Goal: Task Accomplishment & Management: Use online tool/utility

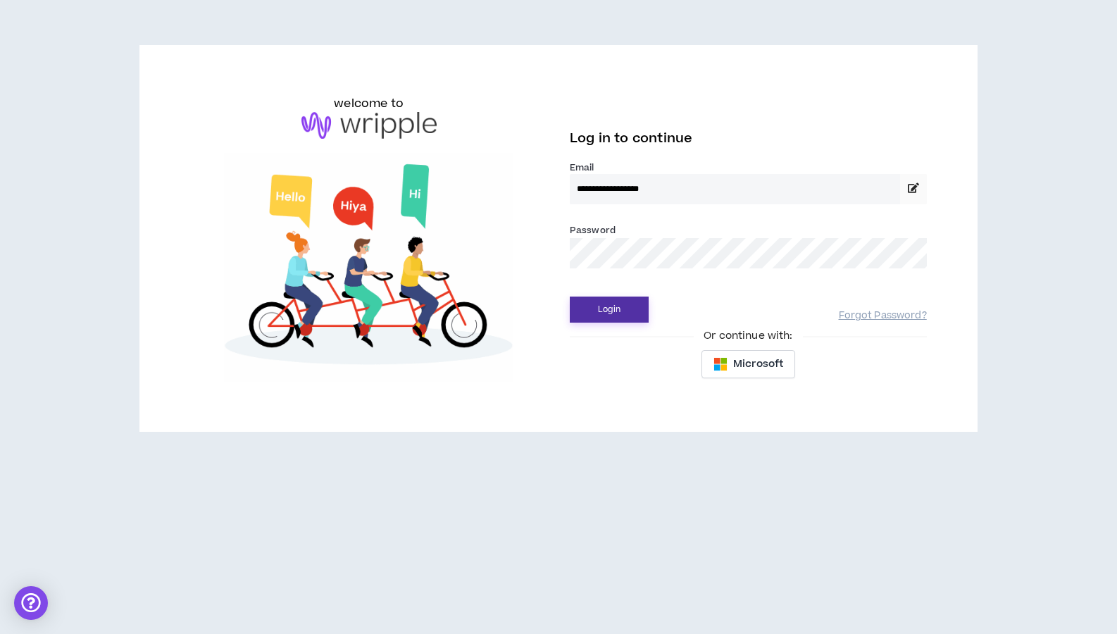
click at [609, 317] on button "Login" at bounding box center [609, 310] width 79 height 26
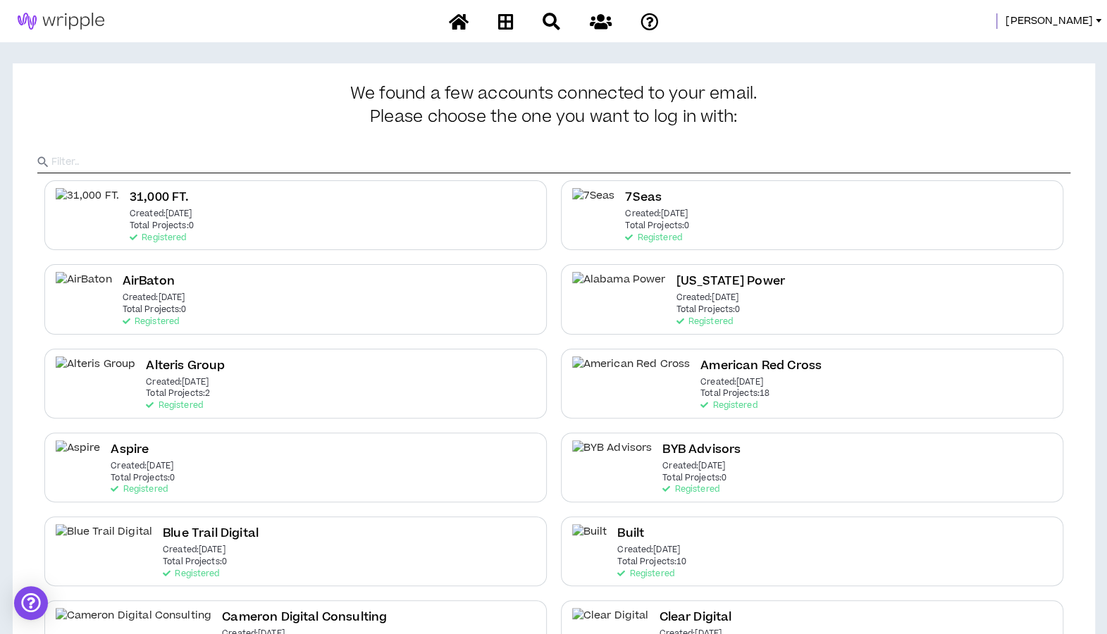
click at [138, 144] on div at bounding box center [553, 150] width 1033 height 46
click at [131, 163] on input "text" at bounding box center [560, 161] width 1019 height 21
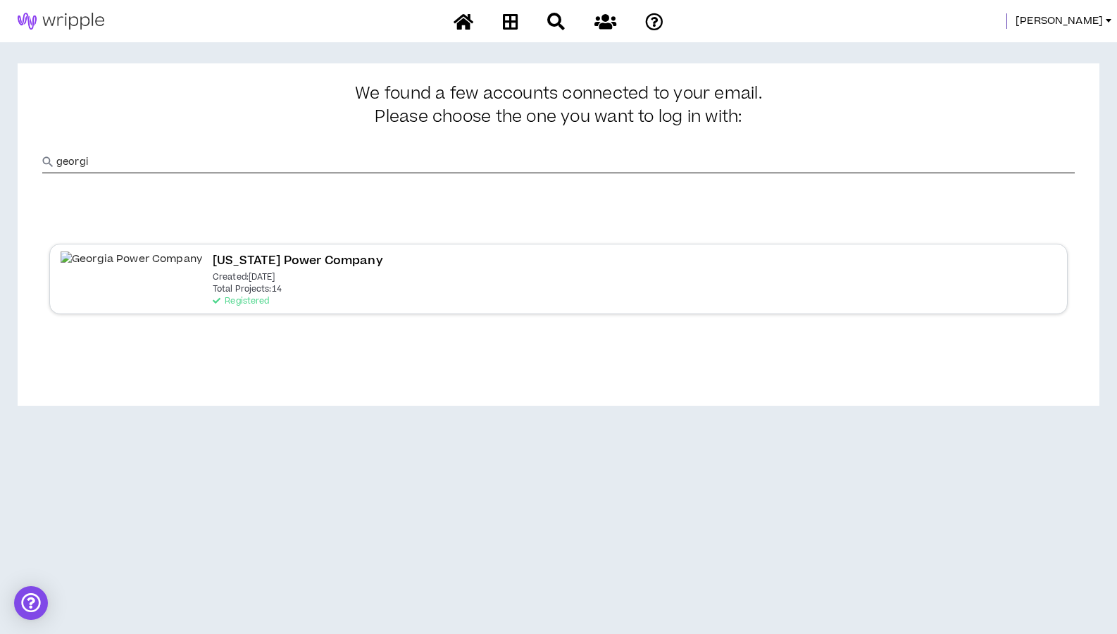
type input "georgi"
click at [263, 281] on div "[US_STATE] Power Company Created: [DATE] Total Projects: 14 Registered" at bounding box center [558, 279] width 1019 height 70
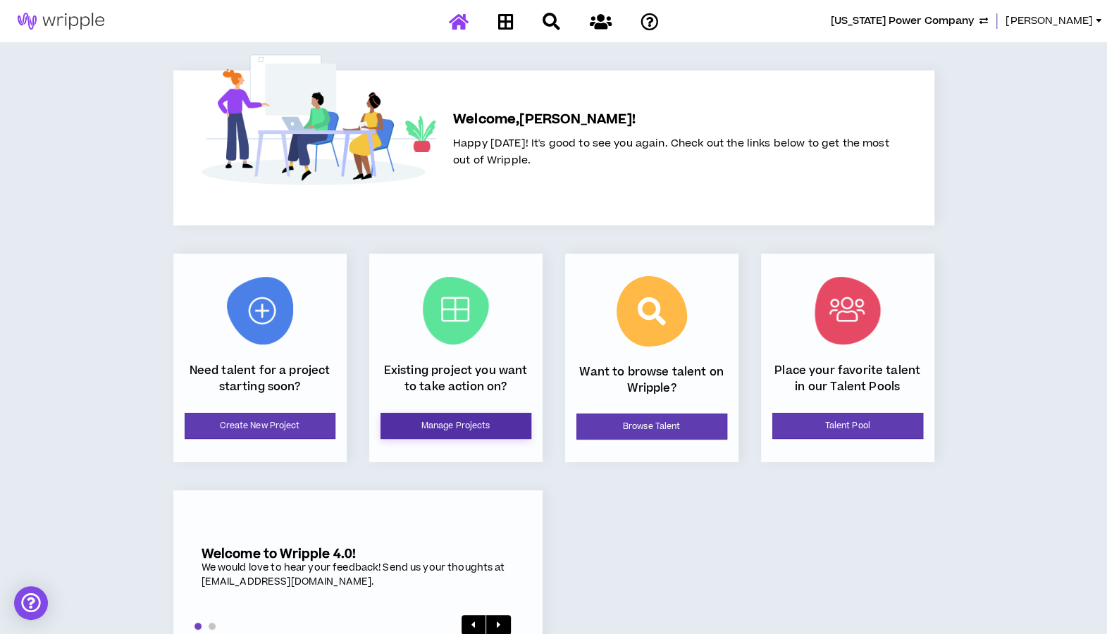
click at [452, 425] on link "Manage Projects" at bounding box center [455, 426] width 151 height 26
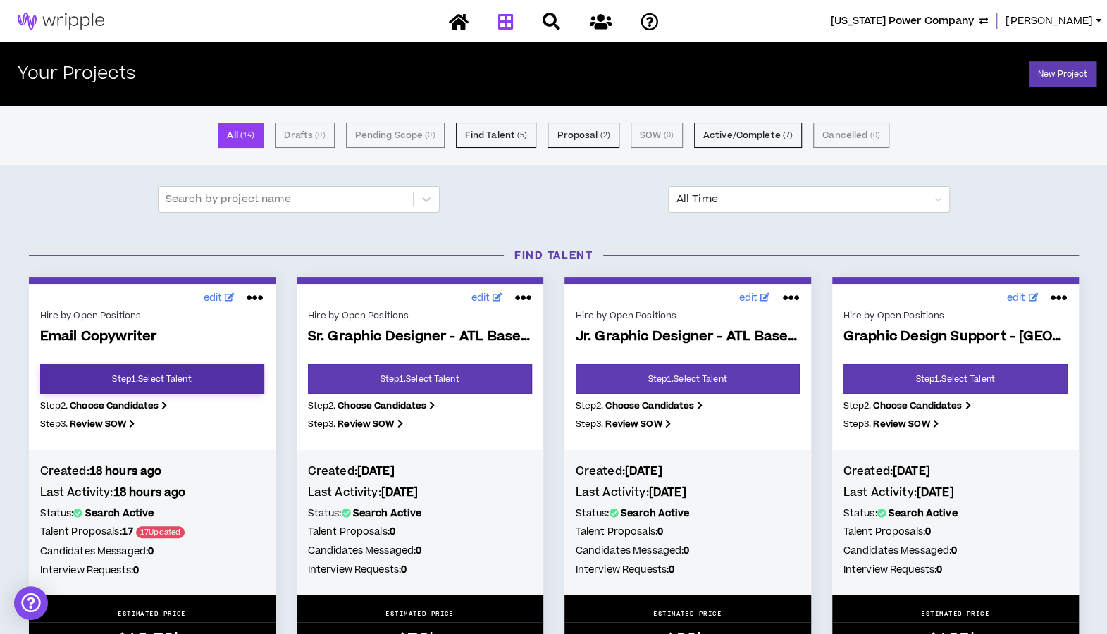
click at [160, 384] on link "Step 1 . Select Talent" at bounding box center [152, 379] width 224 height 30
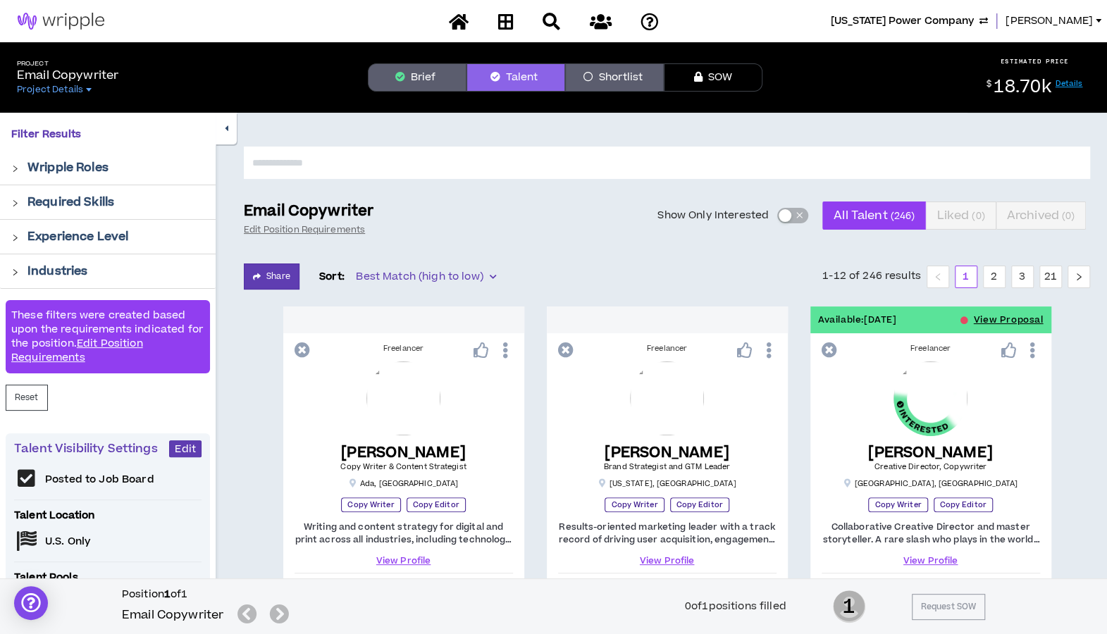
click at [795, 219] on span "button" at bounding box center [799, 215] width 8 height 15
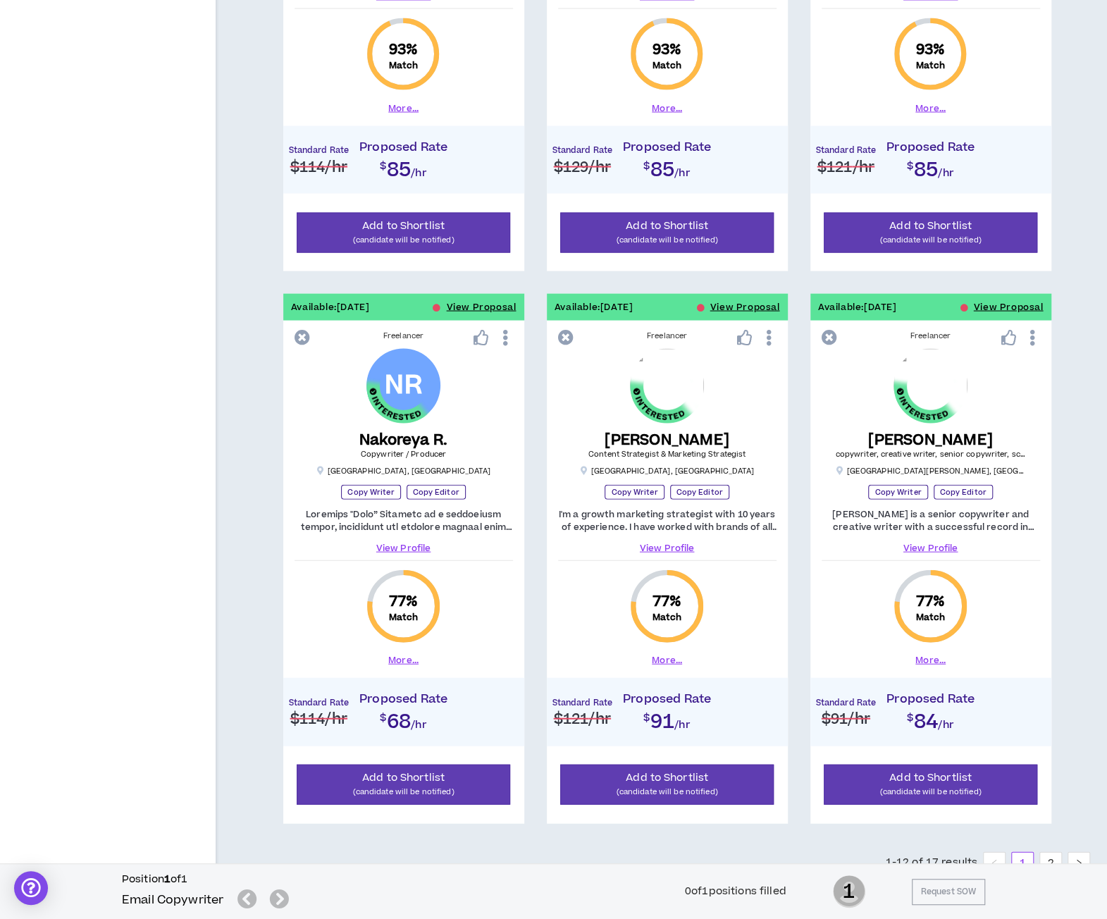
scroll to position [1718, 0]
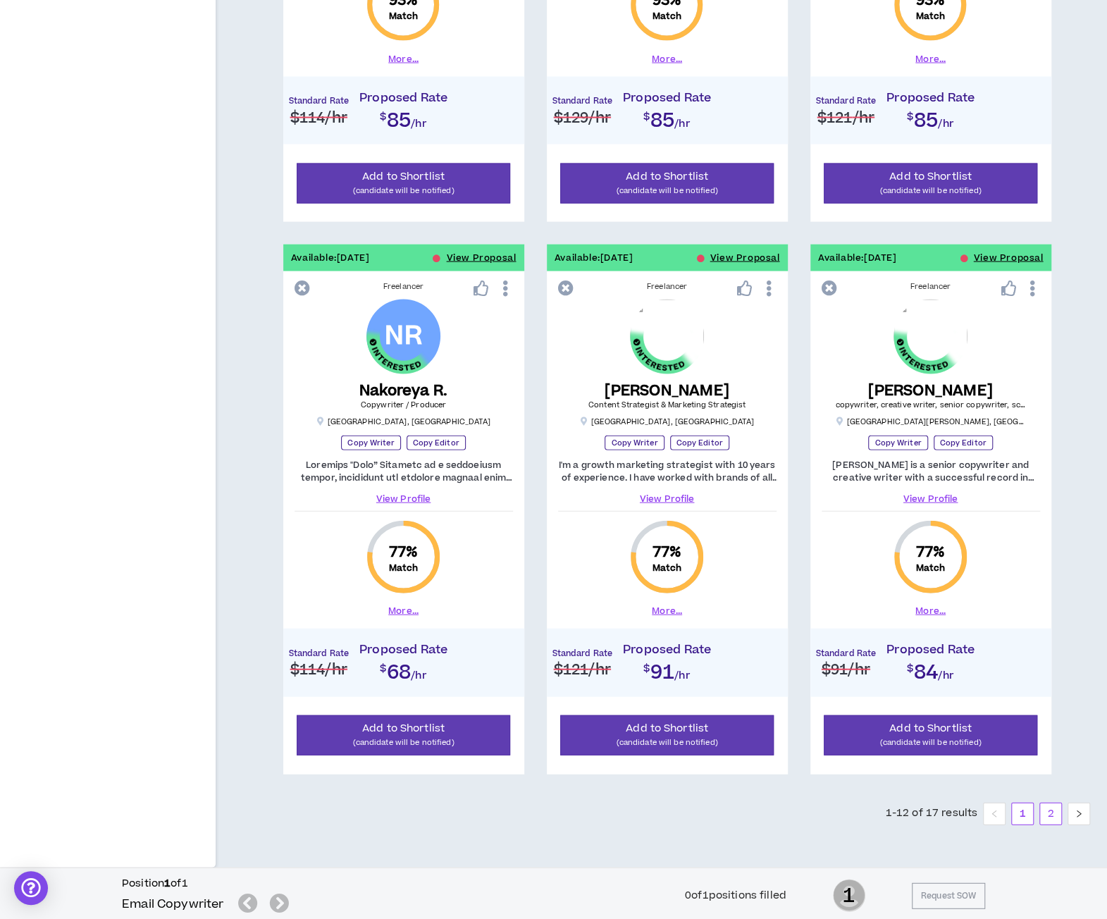
click at [1043, 633] on link "2" at bounding box center [1050, 813] width 21 height 21
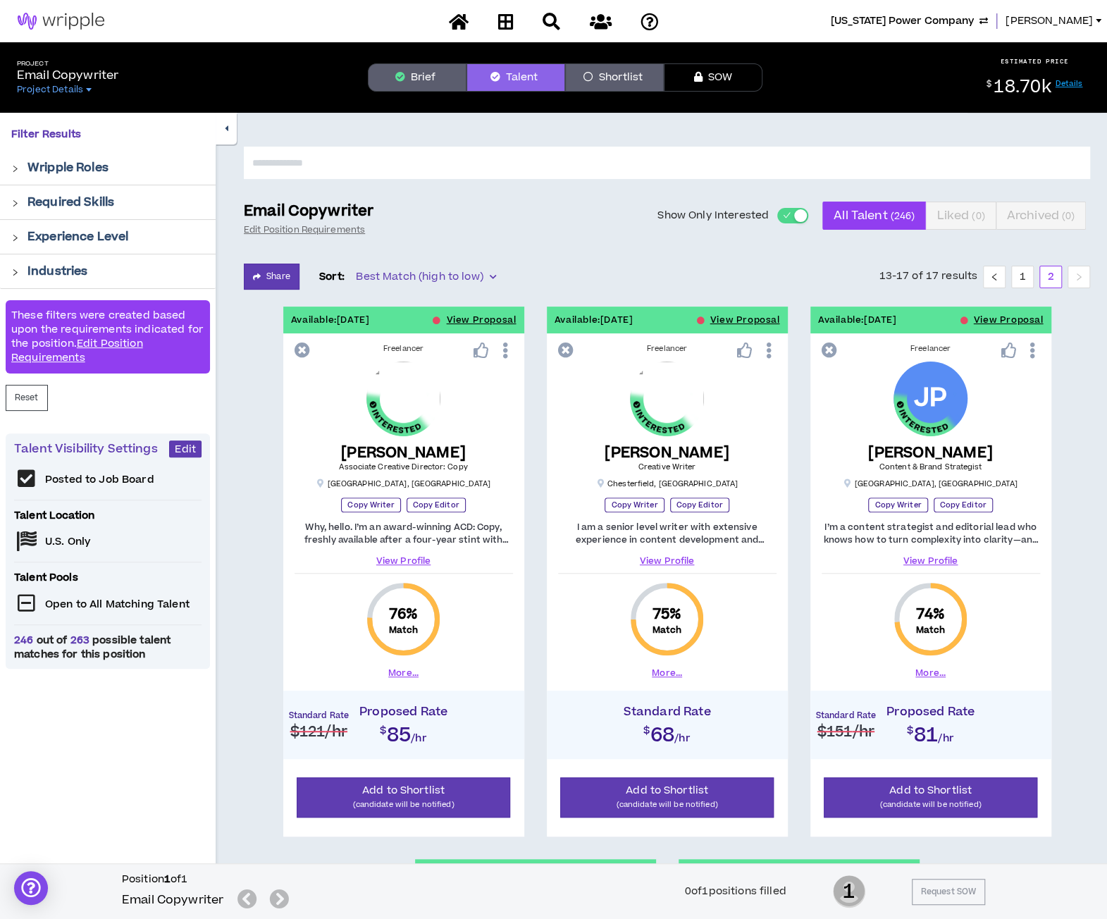
click at [944, 26] on span "[US_STATE] Power Company" at bounding box center [902, 20] width 143 height 15
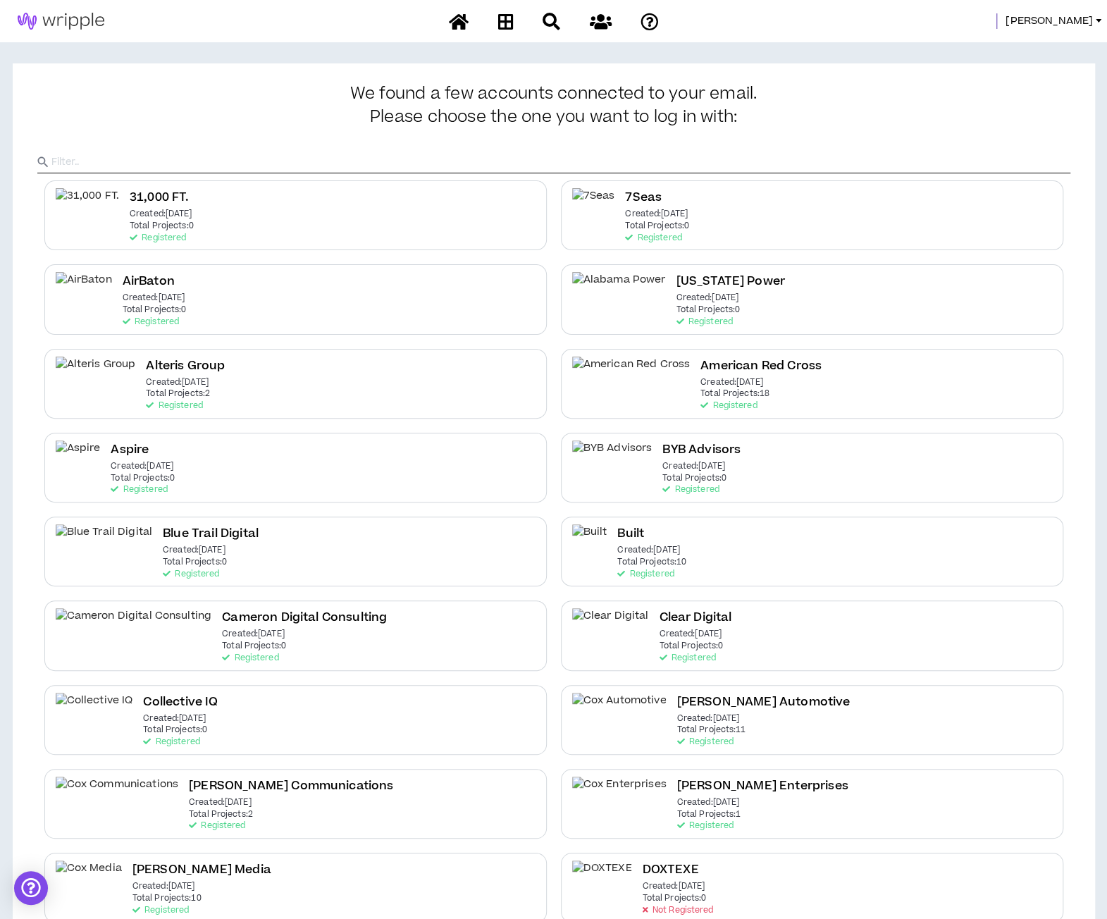
click at [461, 168] on input "text" at bounding box center [560, 161] width 1019 height 21
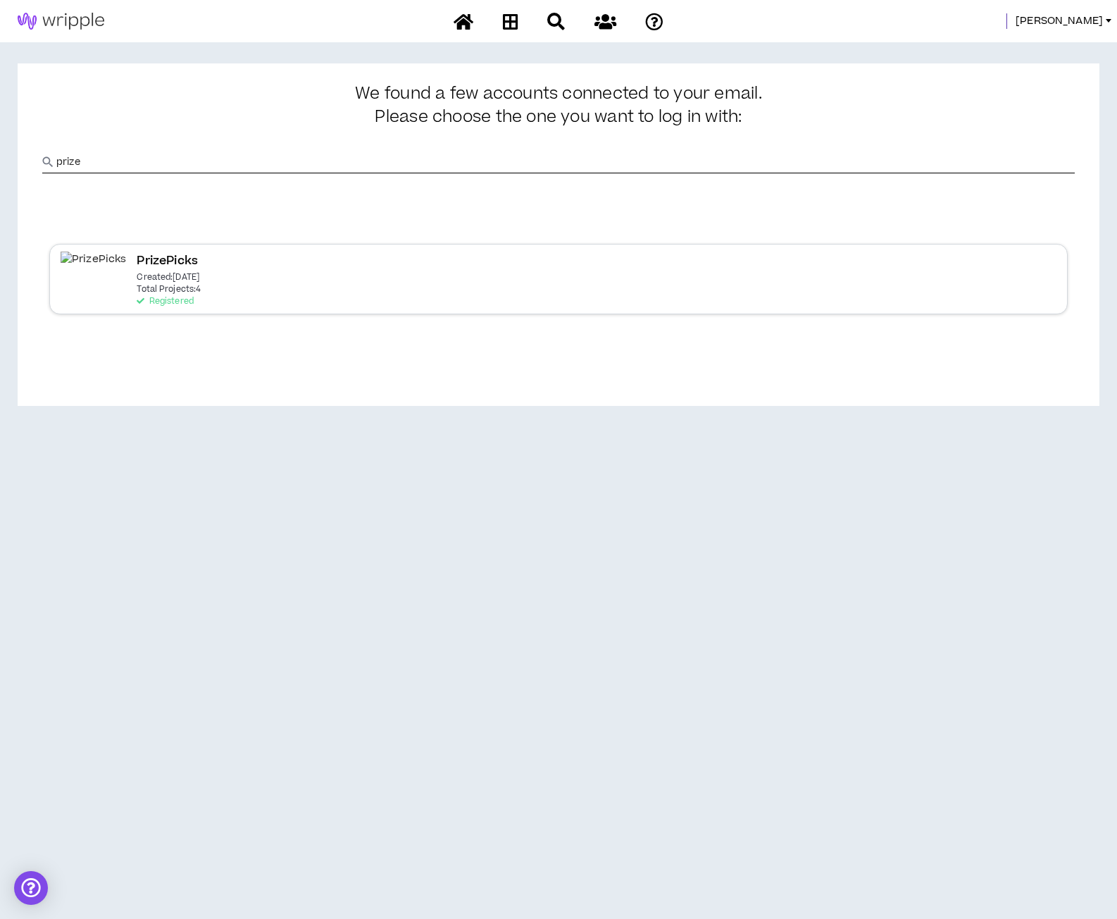
type input "prize"
click at [137, 299] on icon at bounding box center [141, 301] width 8 height 8
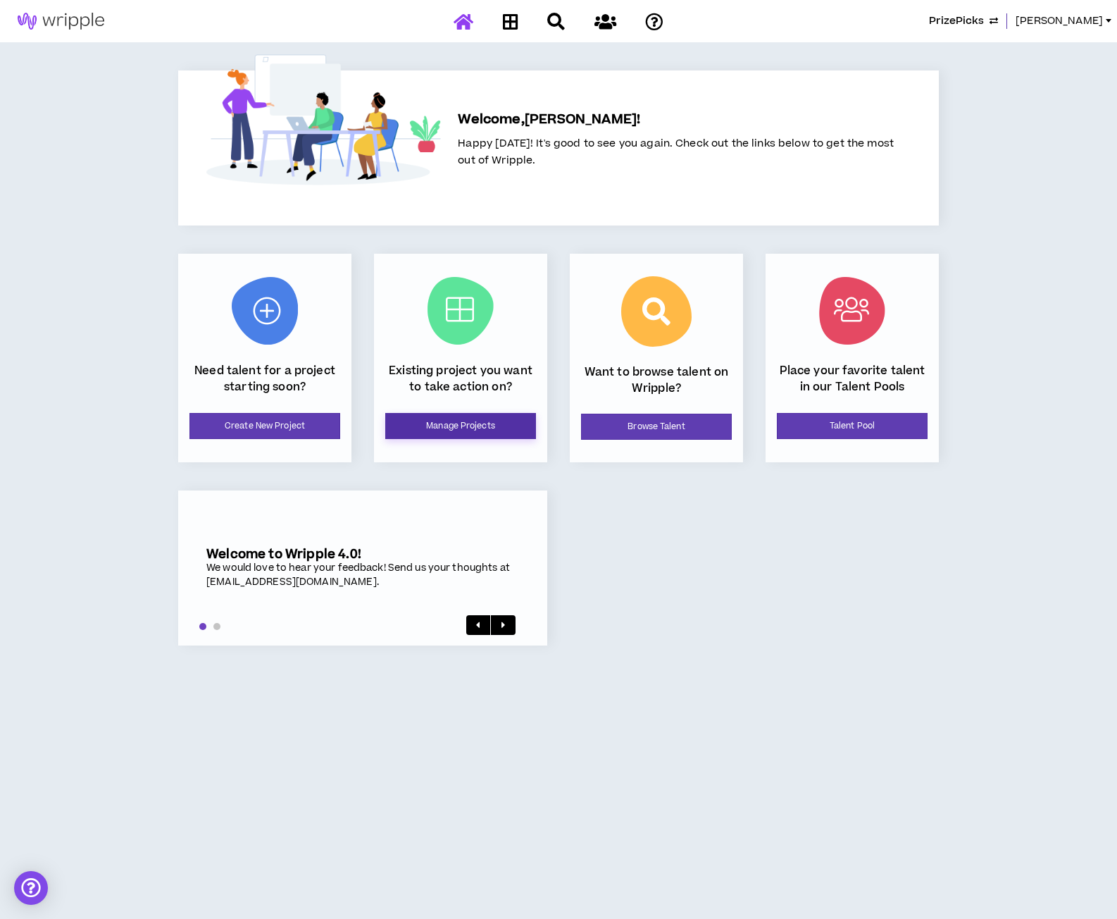
click at [428, 430] on link "Manage Projects" at bounding box center [460, 426] width 151 height 26
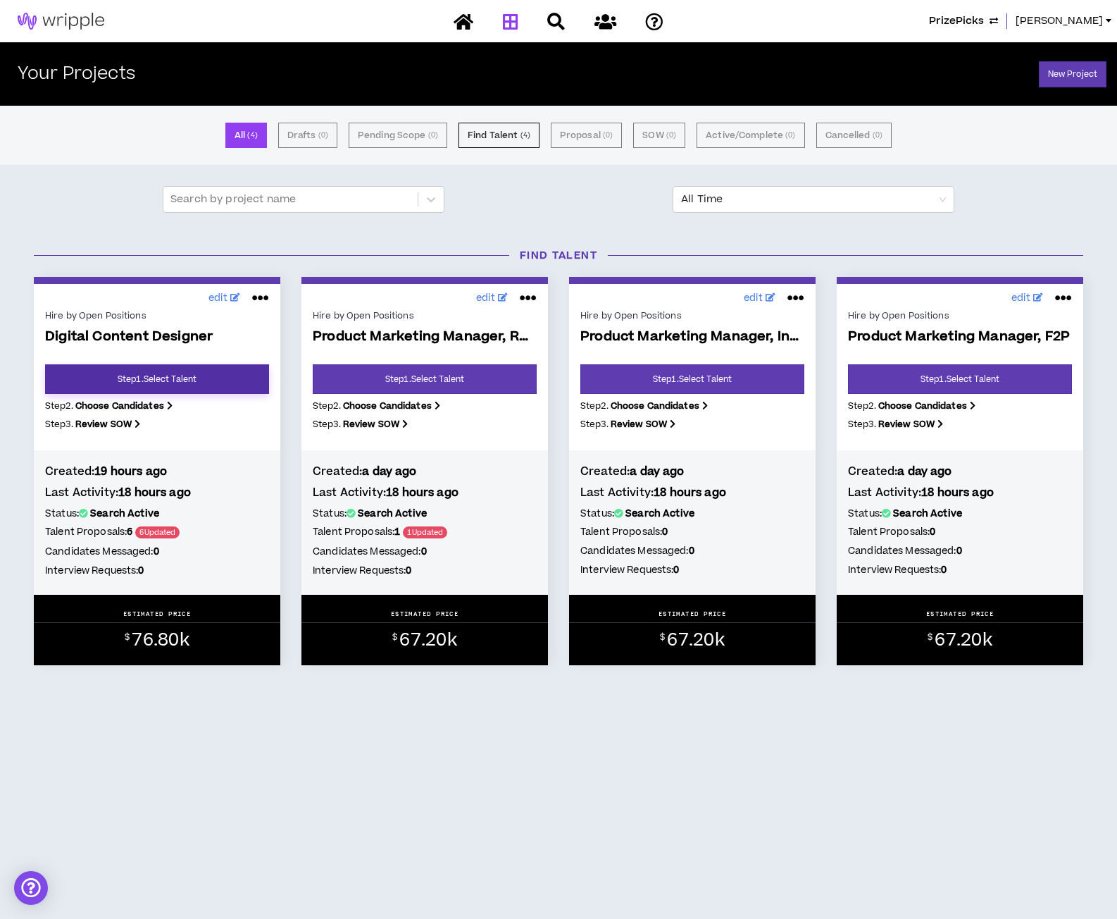
click at [151, 387] on link "Step 1 . Select Talent" at bounding box center [157, 379] width 224 height 30
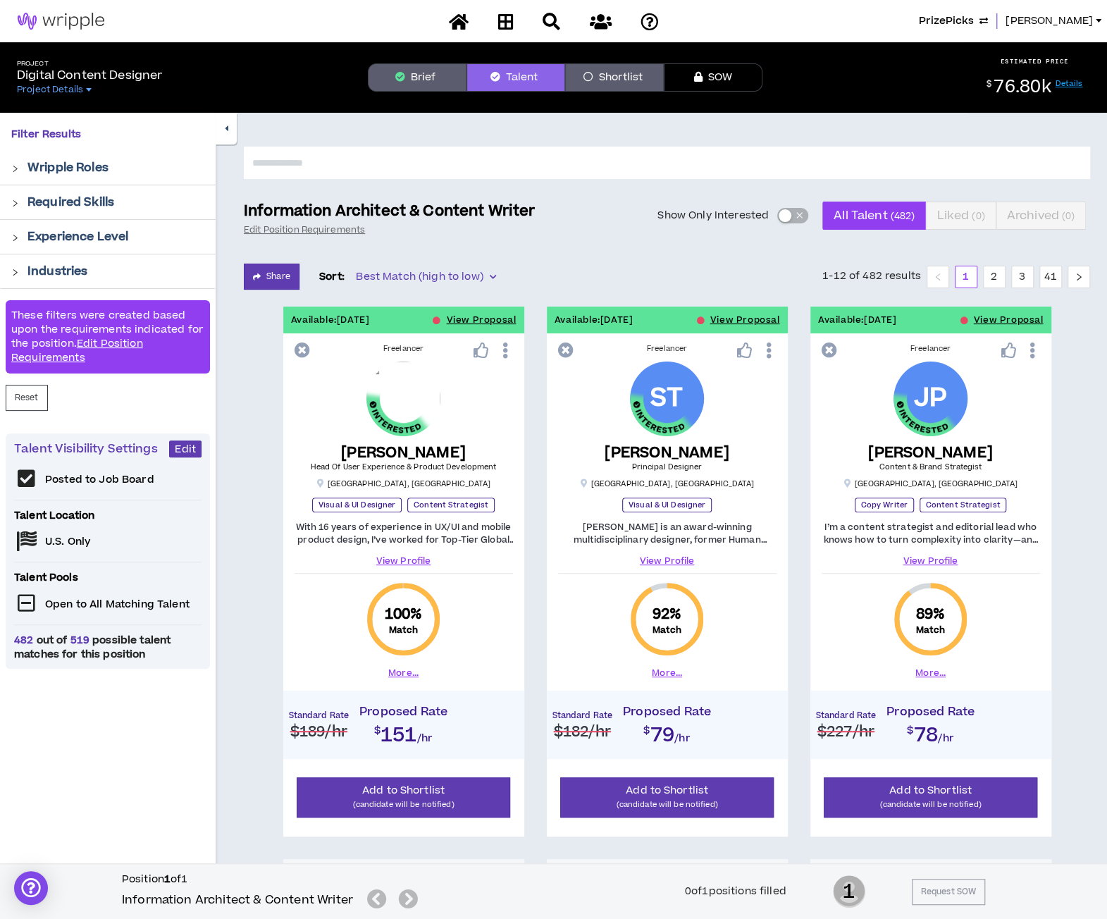
click at [781, 222] on button "Show Only Interested" at bounding box center [792, 215] width 31 height 15
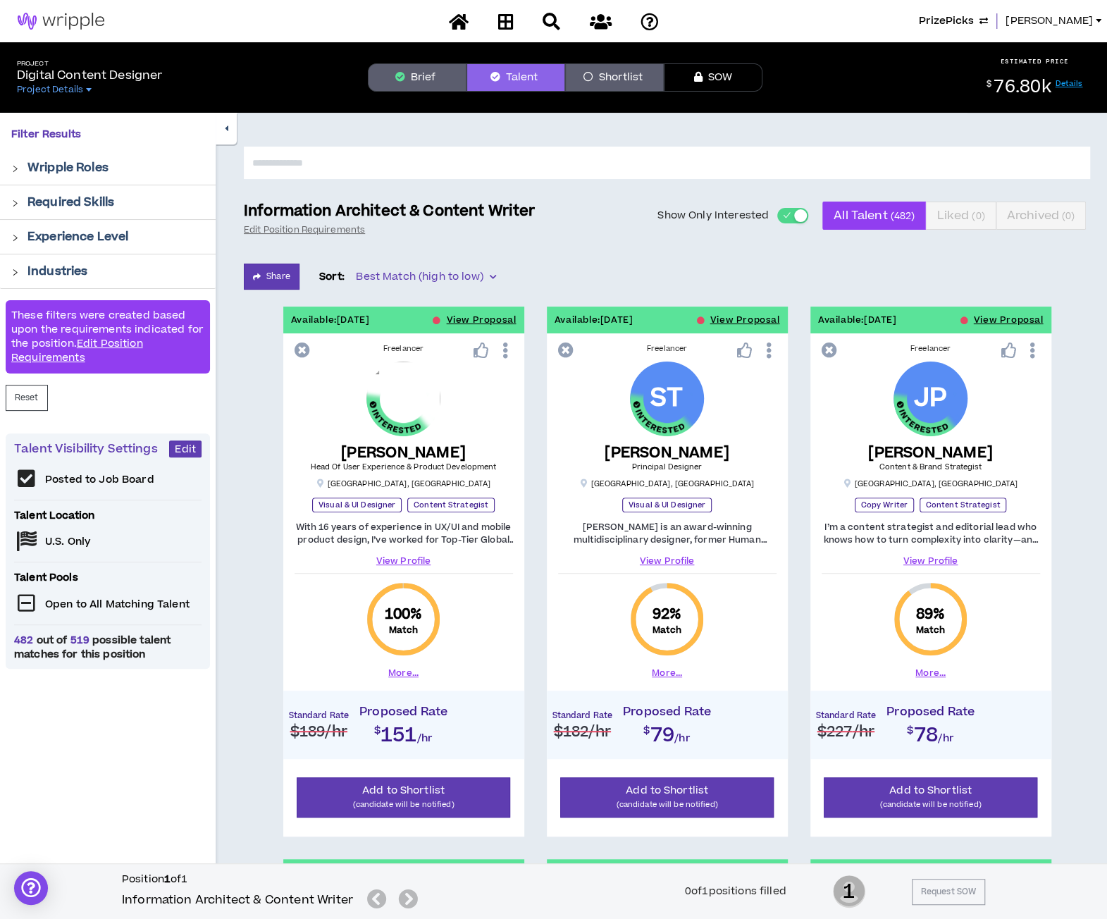
click at [788, 217] on span "button" at bounding box center [786, 215] width 8 height 15
